Goal: Task Accomplishment & Management: Manage account settings

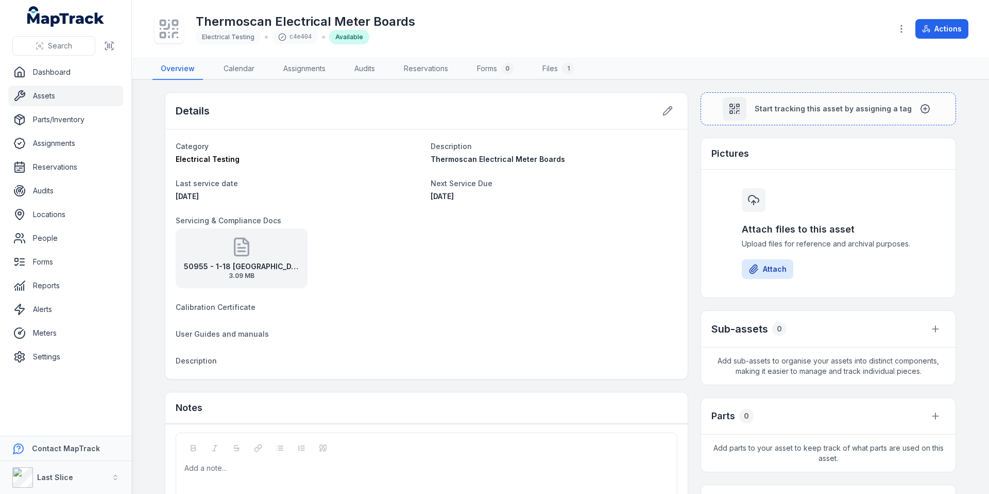
click at [60, 92] on link "Assets" at bounding box center [65, 96] width 115 height 21
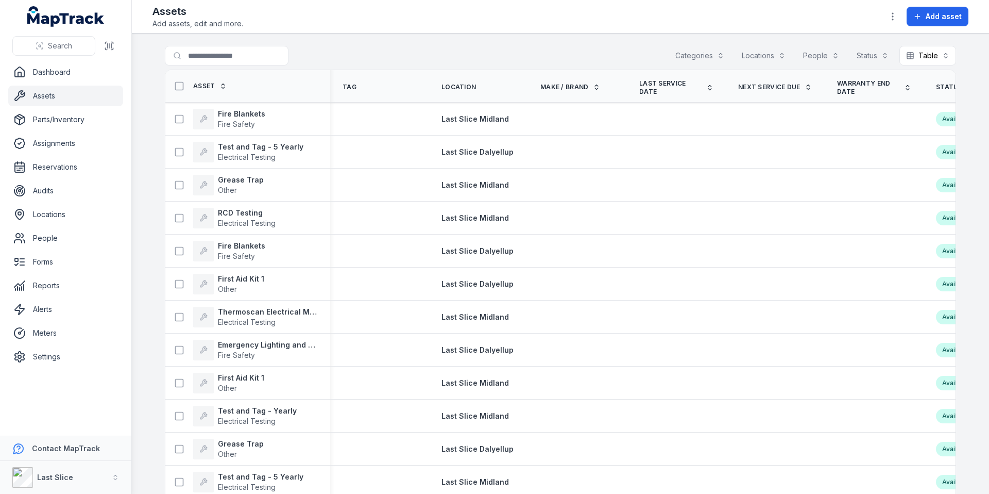
click at [701, 56] on div "Categories" at bounding box center [700, 56] width 62 height 20
click at [747, 58] on div "Locations" at bounding box center [763, 56] width 57 height 20
click at [766, 60] on div "Locations" at bounding box center [763, 56] width 57 height 20
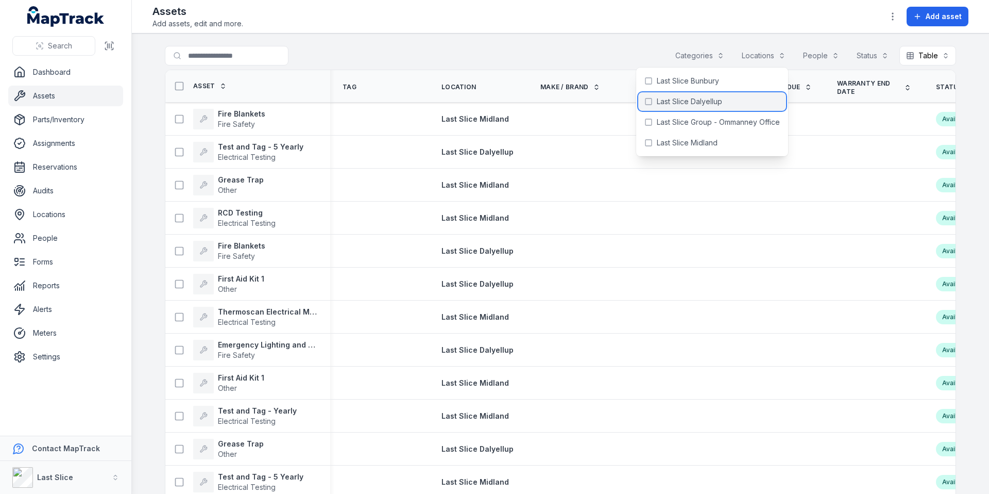
click at [701, 106] on span "Last Slice Dalyellup" at bounding box center [689, 101] width 65 height 10
click at [481, 53] on div "**********" at bounding box center [560, 58] width 791 height 24
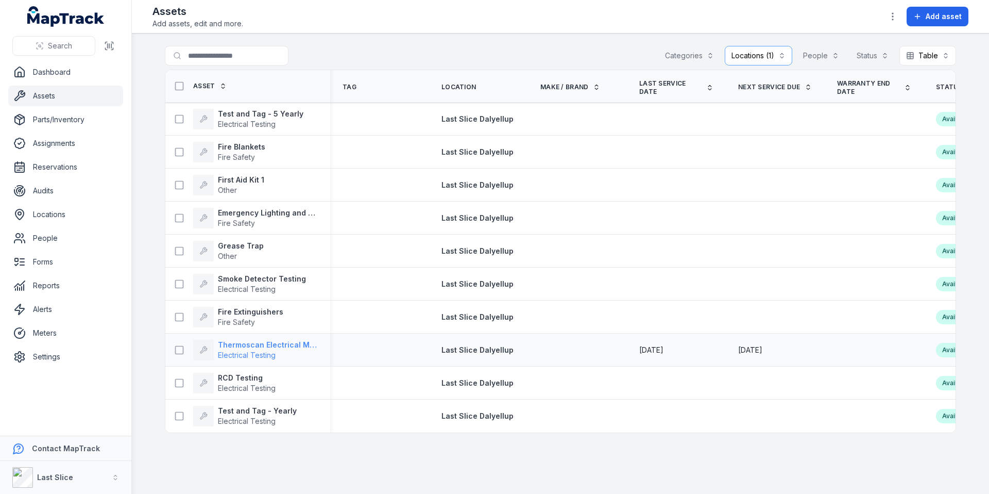
click at [289, 347] on strong "Thermoscan Electrical Meter Boards" at bounding box center [268, 345] width 100 height 10
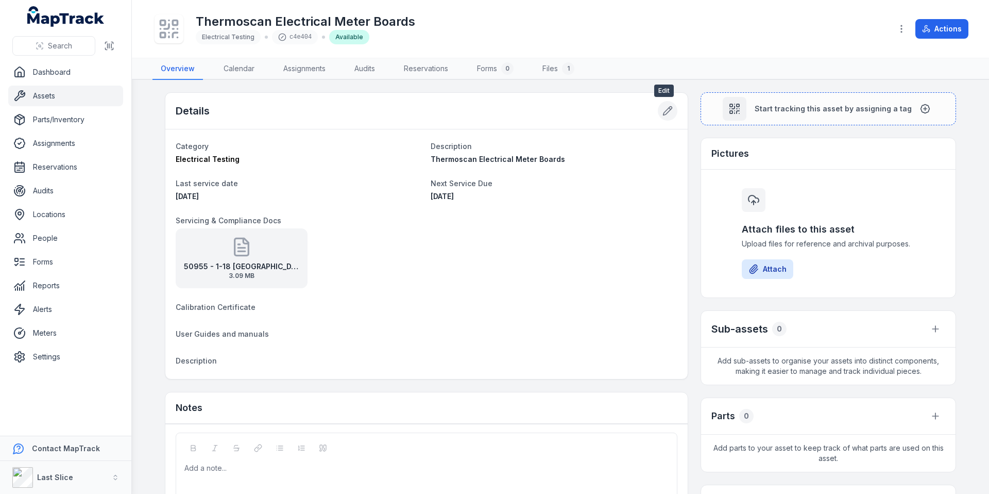
click at [664, 109] on icon at bounding box center [668, 111] width 9 height 9
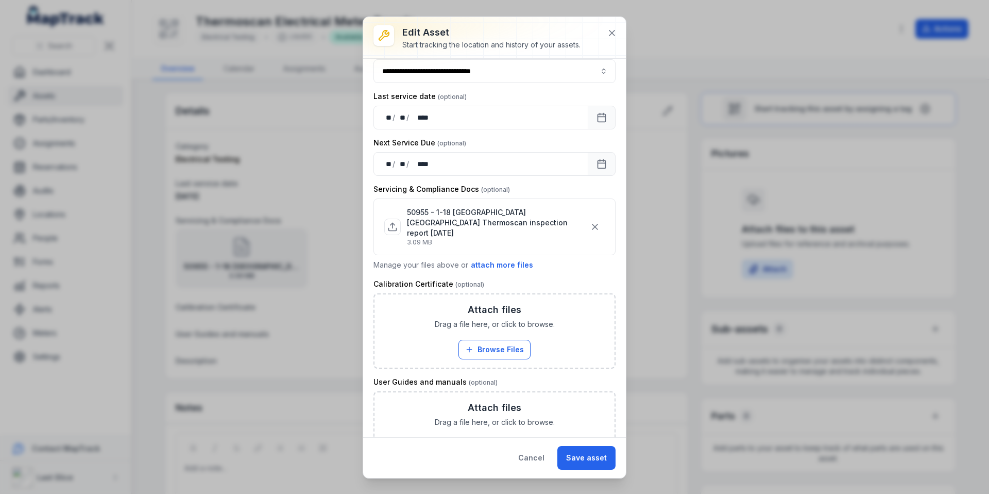
scroll to position [183, 0]
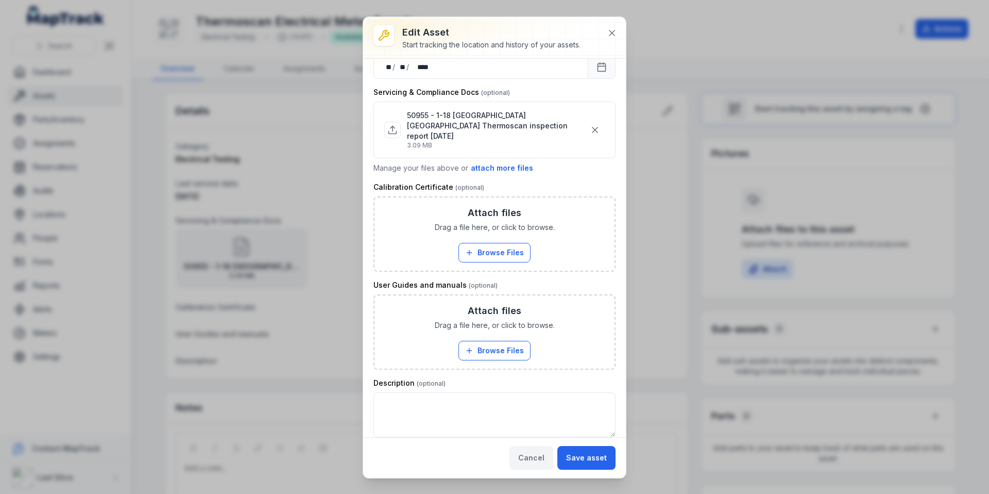
click at [541, 457] on button "Cancel" at bounding box center [532, 458] width 44 height 24
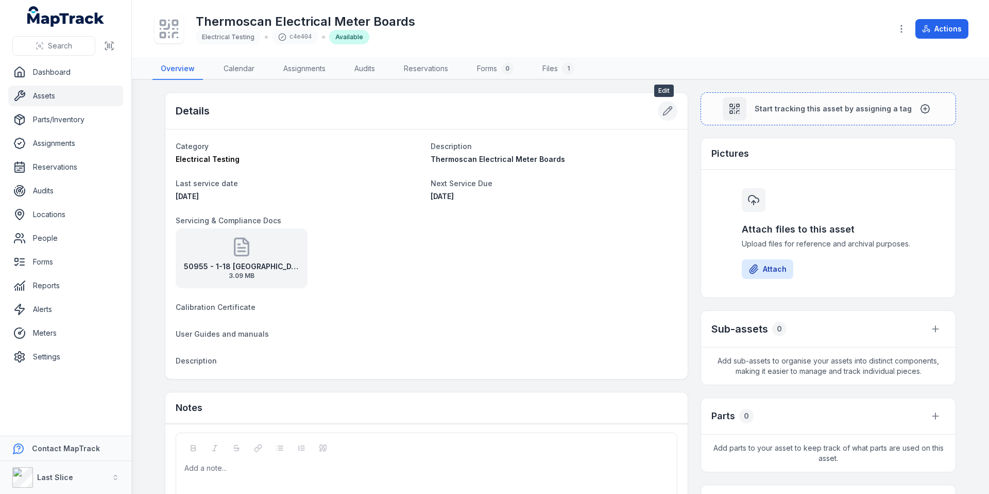
click at [667, 110] on icon at bounding box center [668, 111] width 10 height 10
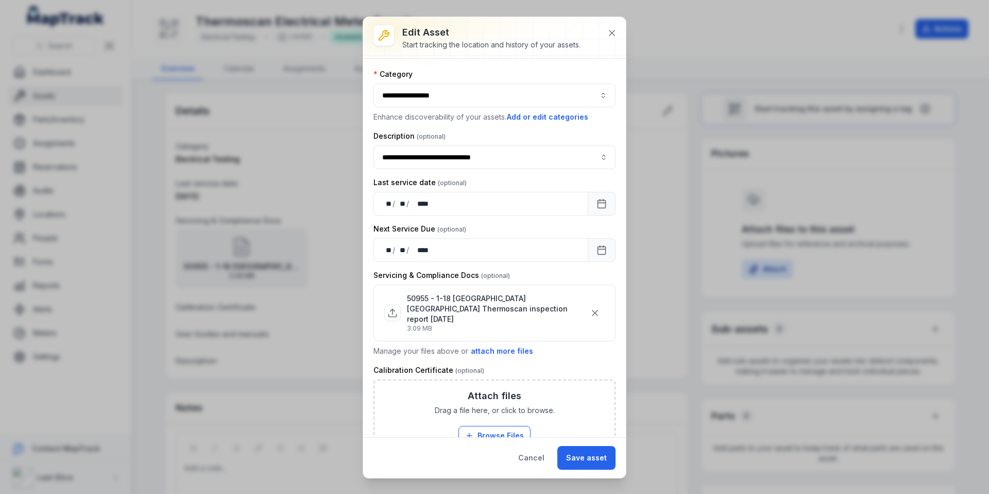
scroll to position [2, 0]
click at [593, 308] on icon "button" at bounding box center [595, 310] width 5 height 5
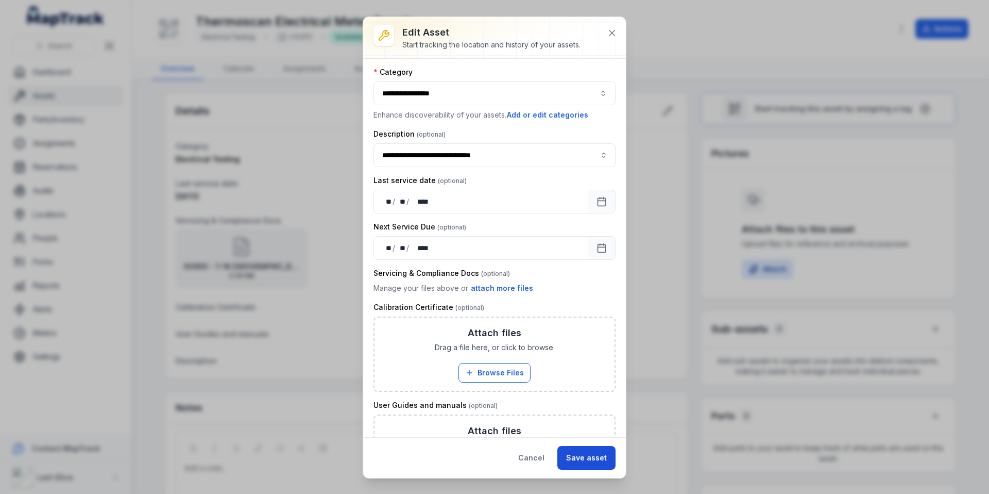
drag, startPoint x: 581, startPoint y: 458, endPoint x: 574, endPoint y: 445, distance: 14.3
click at [581, 458] on button "Save asset" at bounding box center [587, 458] width 58 height 24
